Goal: Navigation & Orientation: Understand site structure

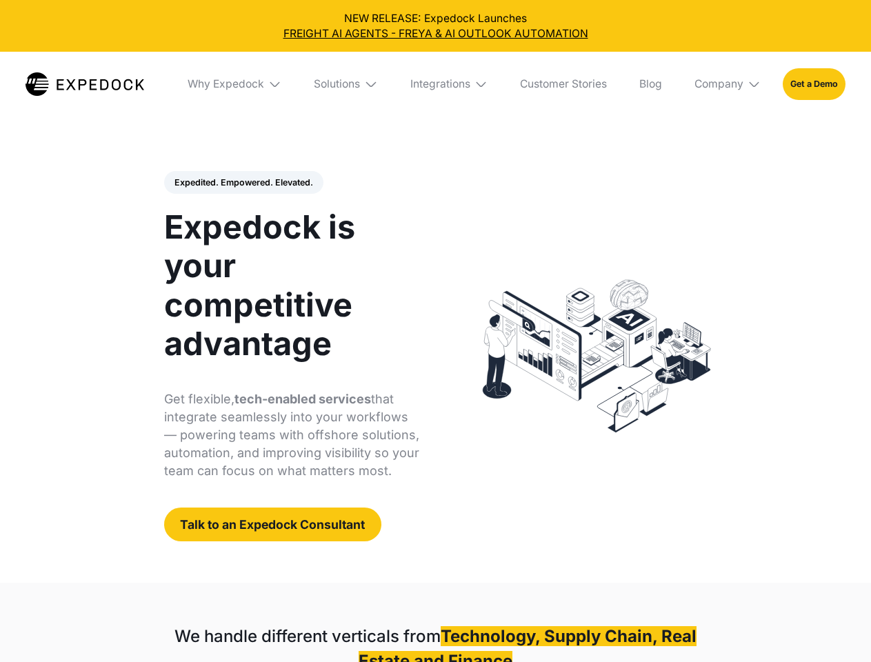
select select
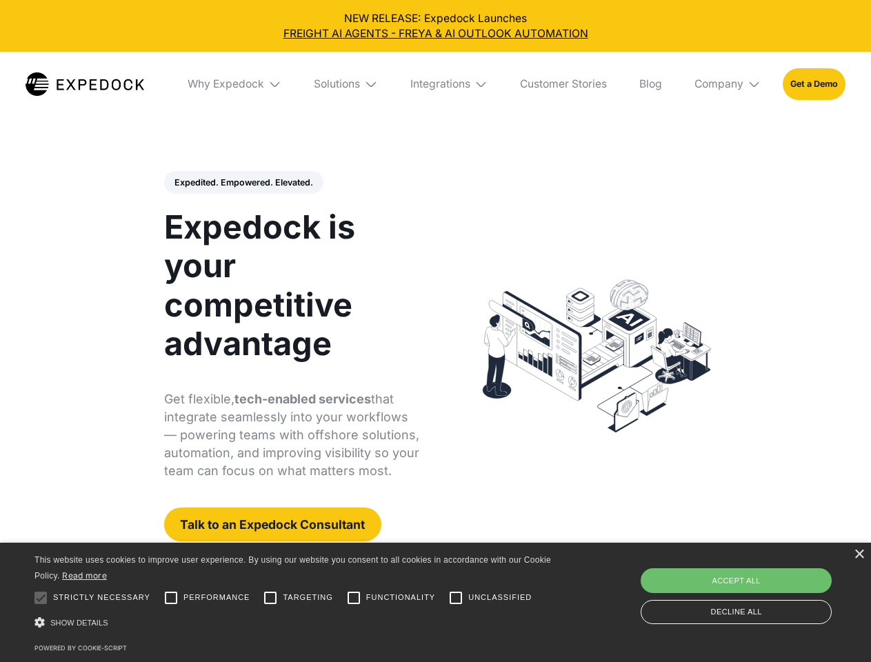
click at [435, 84] on div "Integrations" at bounding box center [440, 84] width 60 height 14
click at [235, 84] on div "Why Expedock" at bounding box center [214, 84] width 77 height 14
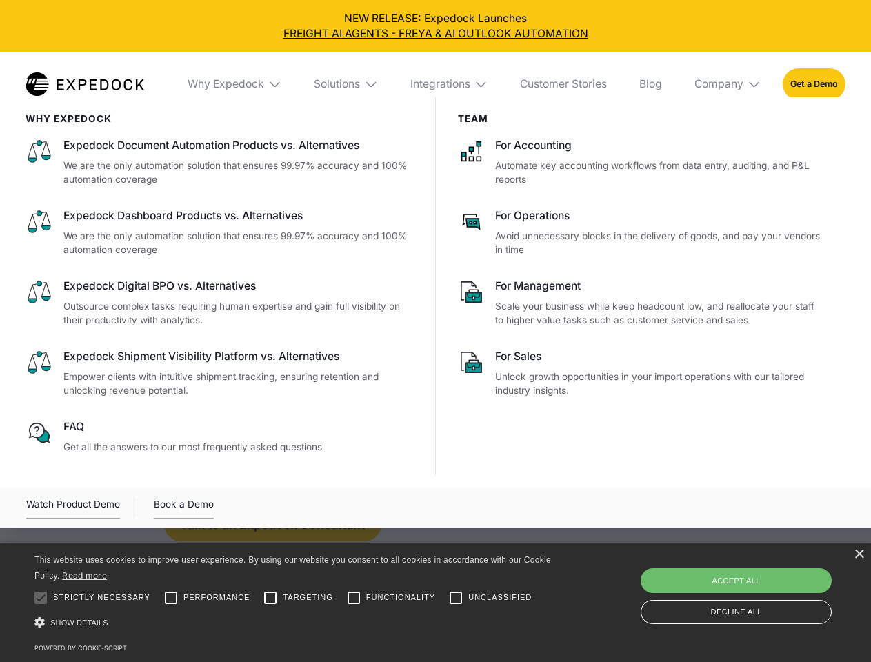
click at [347, 84] on div "Solutions" at bounding box center [337, 84] width 46 height 14
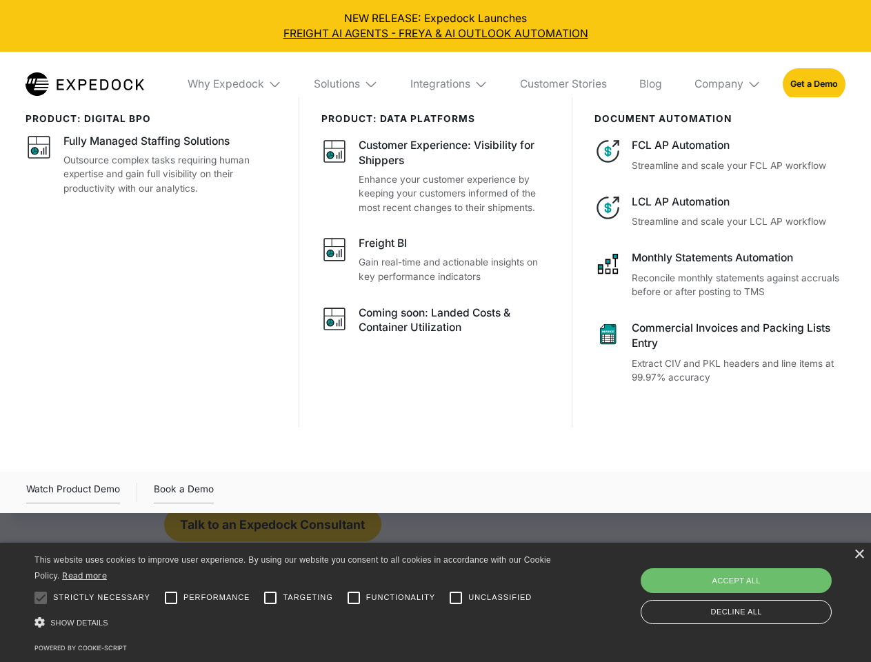
click at [450, 84] on div "Integrations" at bounding box center [440, 84] width 60 height 14
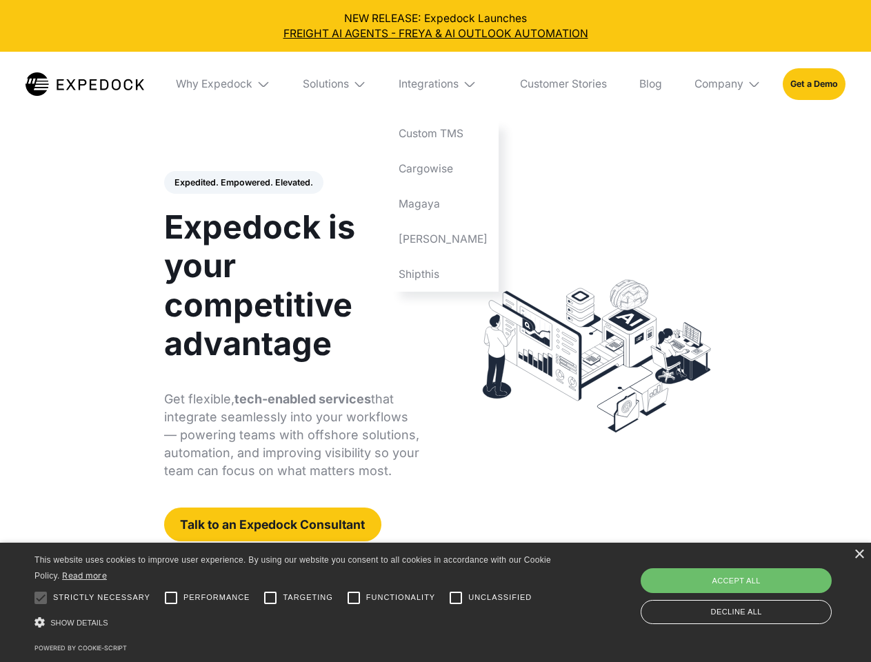
click at [729, 84] on div "Company" at bounding box center [719, 84] width 49 height 14
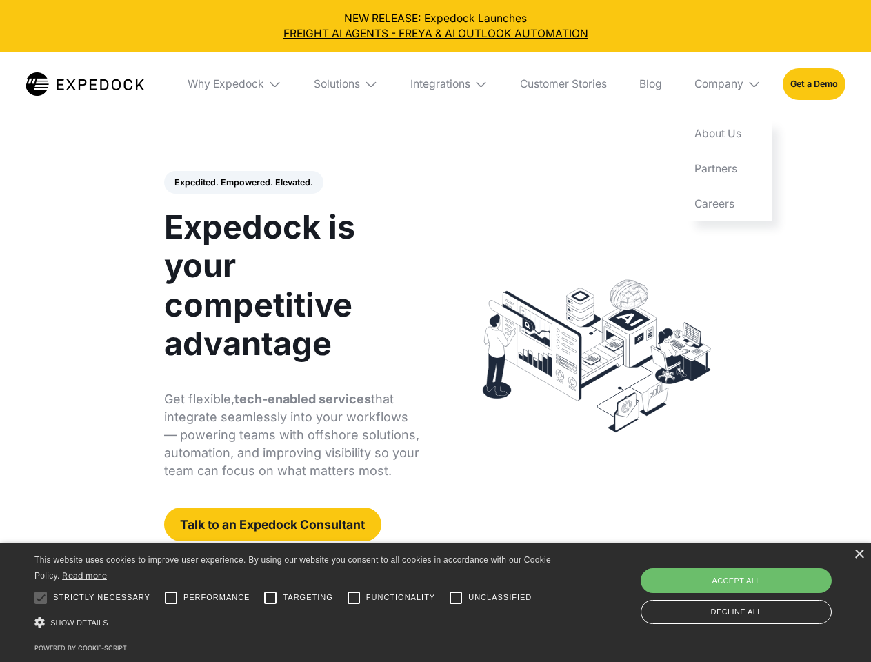
click at [243, 183] on div "Expedited. Empowered. Elevated. Automate Freight Document Extraction at 99.97% …" at bounding box center [292, 356] width 256 height 371
click at [41, 598] on div at bounding box center [41, 598] width 28 height 28
click at [171, 598] on input "Performance" at bounding box center [171, 598] width 28 height 28
checkbox input "true"
click at [270, 598] on input "Targeting" at bounding box center [271, 598] width 28 height 28
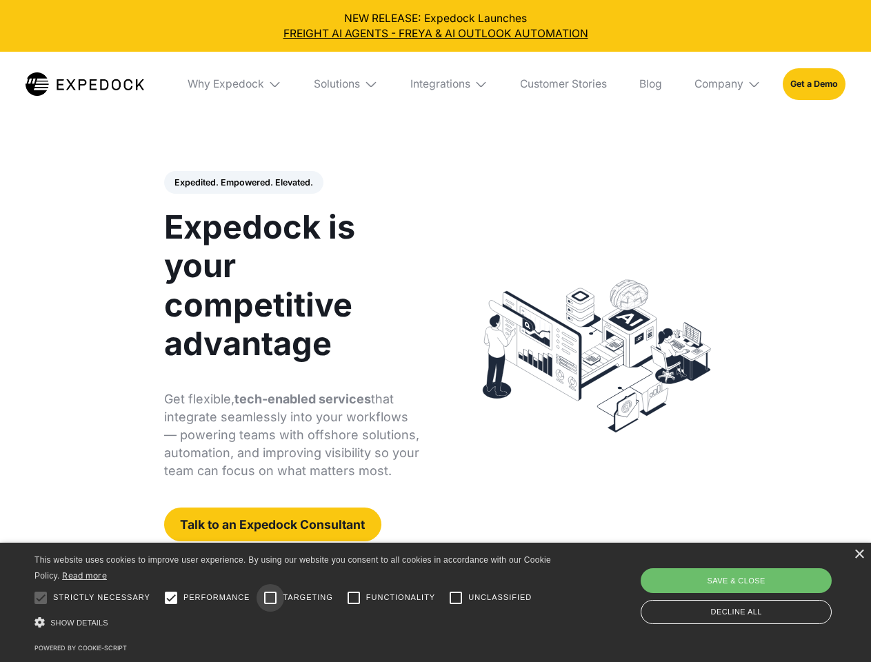
checkbox input "true"
click at [354, 598] on input "Functionality" at bounding box center [354, 598] width 28 height 28
checkbox input "true"
